Goal: Navigation & Orientation: Go to known website

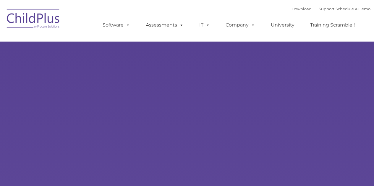
type input ""
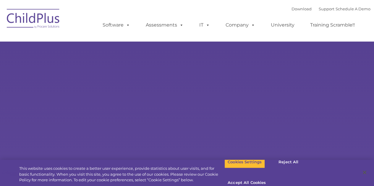
select select "MEDIUM"
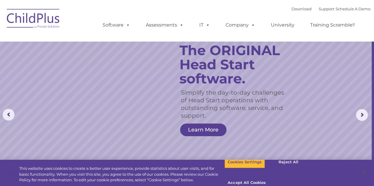
click at [47, 12] on img at bounding box center [33, 20] width 59 height 30
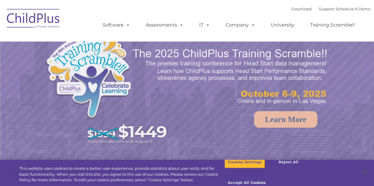
select select "MEDIUM"
